Goal: Transaction & Acquisition: Purchase product/service

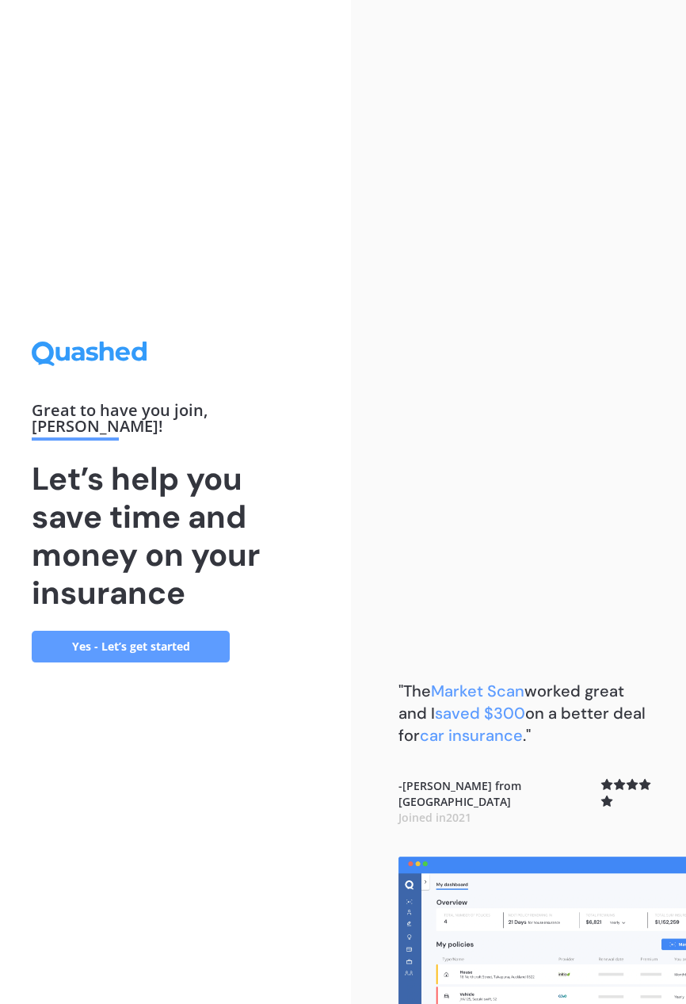
click at [166, 662] on link "Yes - Let’s get started" at bounding box center [131, 647] width 198 height 32
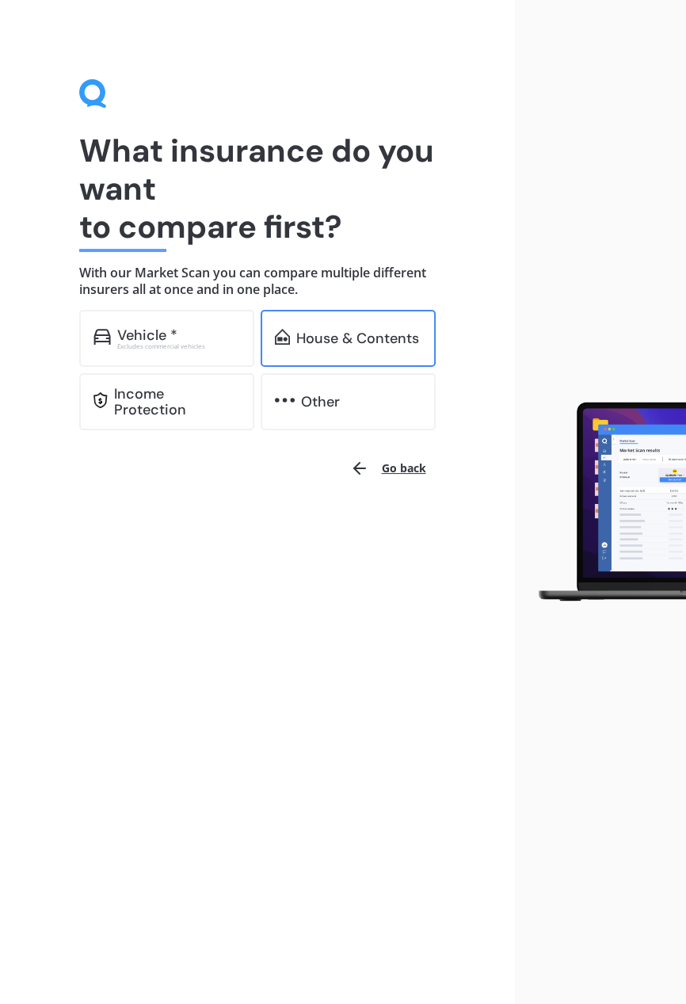
click at [382, 330] on div "House & Contents" at bounding box center [357, 338] width 123 height 16
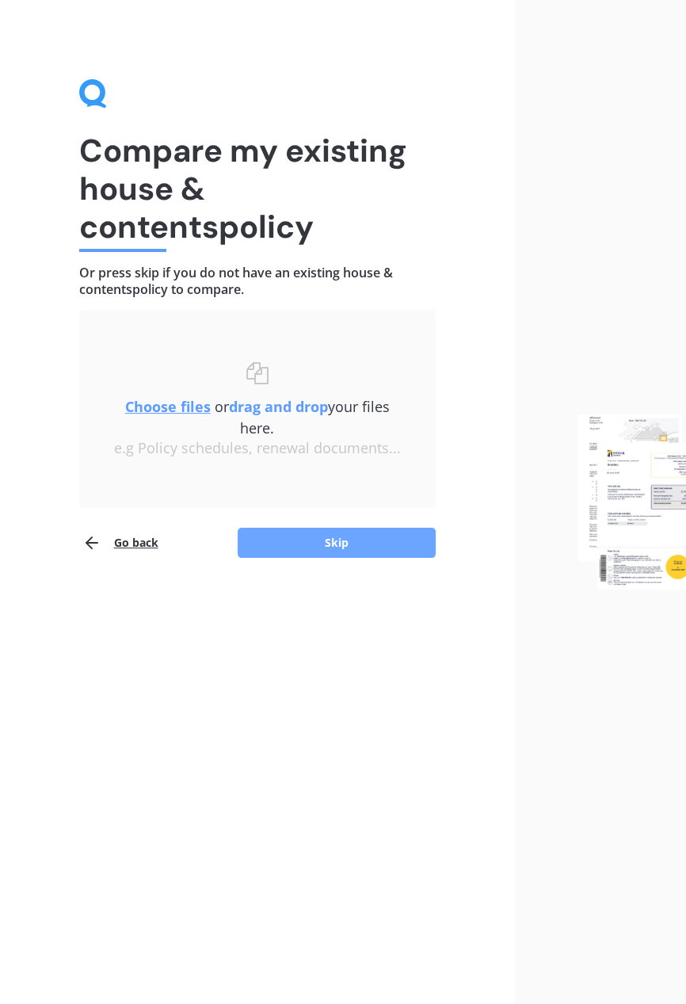
click at [360, 540] on button "Skip" at bounding box center [337, 543] width 198 height 30
